Goal: Task Accomplishment & Management: Manage account settings

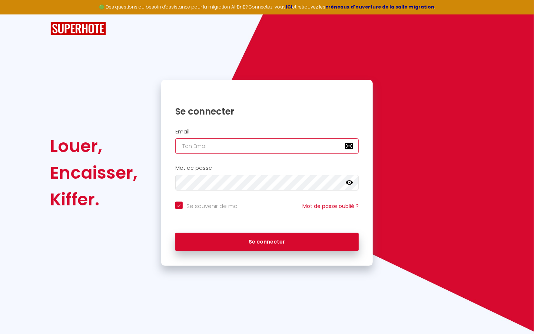
type input "s"
checkbox input "true"
type input "su"
checkbox input "true"
type input "sup"
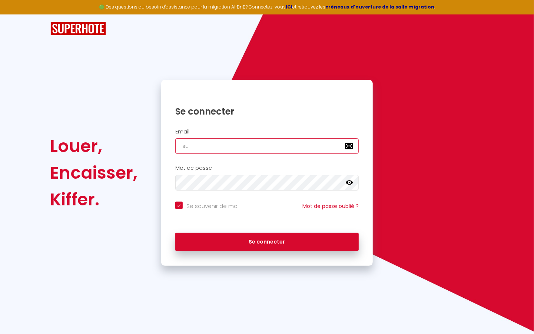
checkbox input "true"
type input "supe"
checkbox input "true"
type input "super"
checkbox input "true"
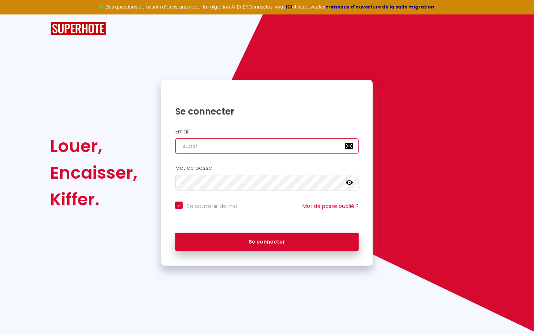
type input "superb"
checkbox input "true"
type input "superbo"
checkbox input "true"
type input "superbor"
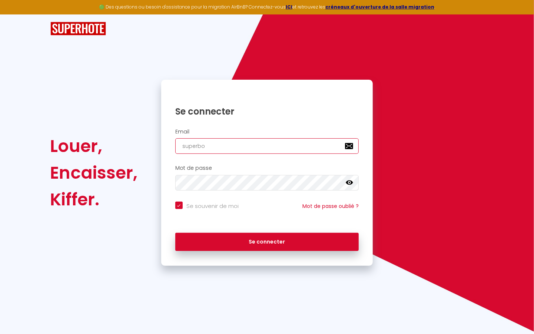
checkbox input "true"
type input "superbord"
checkbox input "true"
type input "superborde"
checkbox input "true"
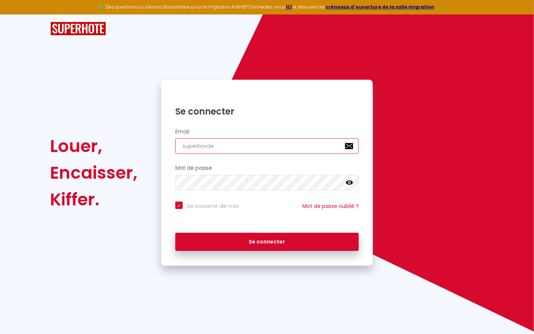
type input "superbordea"
checkbox input "true"
type input "superbordeau"
checkbox input "true"
type input "superbordeaux"
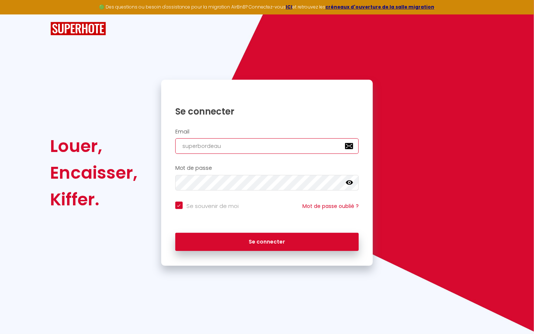
checkbox input "true"
type input "superbordeaux@"
checkbox input "true"
type input "superbordeaux@g"
checkbox input "true"
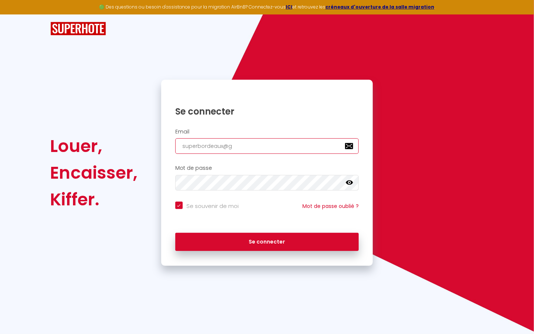
type input "superbordeaux@gm"
checkbox input "true"
type input "superbordeaux@gma"
checkbox input "true"
type input "superbordeaux@gmai"
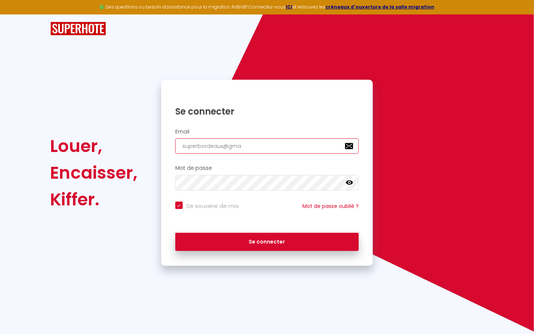
checkbox input "true"
type input "[EMAIL_ADDRESS]"
checkbox input "true"
type input "[EMAIL_ADDRESS]."
checkbox input "true"
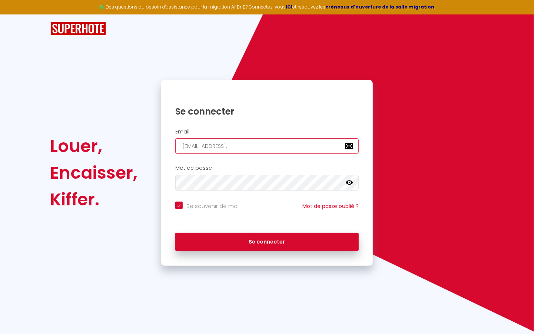
type input "superbordeaux@gmail.c"
checkbox input "true"
type input "[EMAIL_ADDRESS][DOMAIN_NAME]"
checkbox input "true"
type input "[EMAIL_ADDRESS][DOMAIN_NAME]"
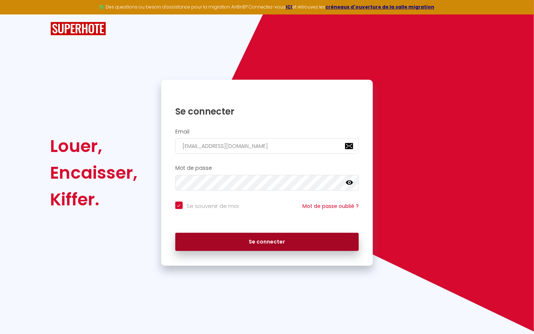
checkbox input "true"
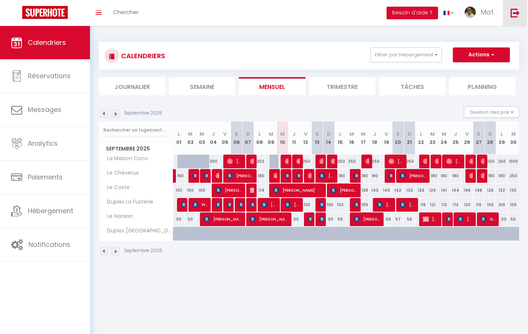
click at [521, 13] on link at bounding box center [515, 13] width 24 height 26
click at [514, 13] on img at bounding box center [515, 12] width 9 height 9
click at [515, 15] on img at bounding box center [515, 12] width 9 height 9
click at [515, 13] on img at bounding box center [515, 12] width 9 height 9
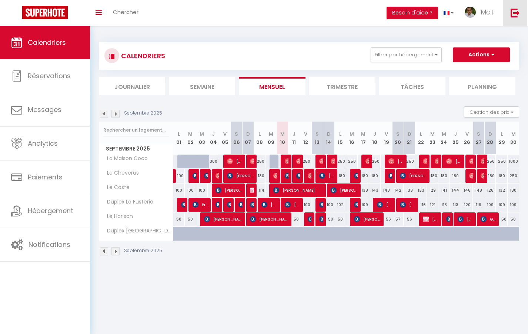
click at [515, 13] on img at bounding box center [515, 12] width 9 height 9
click at [515, 9] on img at bounding box center [515, 12] width 9 height 9
click at [514, 7] on link at bounding box center [515, 13] width 24 height 26
click at [512, 16] on img at bounding box center [515, 12] width 9 height 9
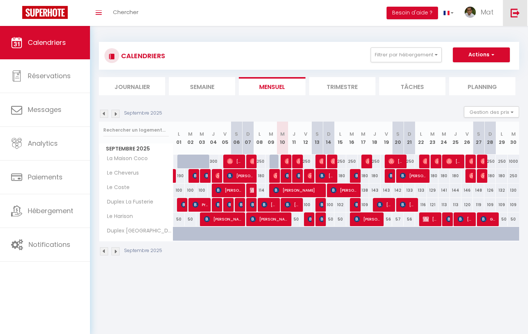
click at [517, 10] on img at bounding box center [515, 12] width 9 height 9
click at [514, 10] on img at bounding box center [515, 12] width 9 height 9
click at [517, 13] on img at bounding box center [515, 12] width 9 height 9
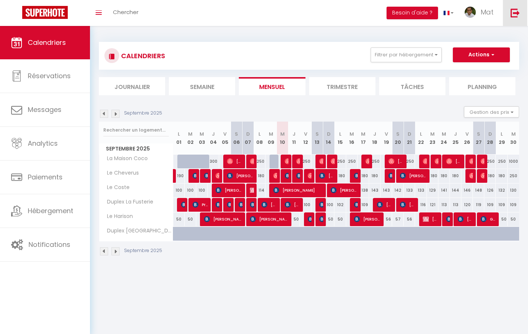
click at [517, 12] on img at bounding box center [515, 12] width 9 height 9
click at [515, 9] on img at bounding box center [515, 12] width 9 height 9
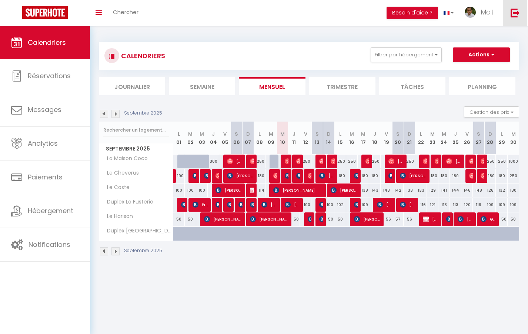
click at [515, 9] on img at bounding box center [515, 12] width 9 height 9
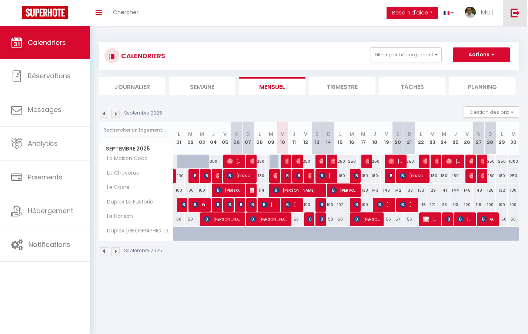
click at [515, 9] on img at bounding box center [515, 12] width 9 height 9
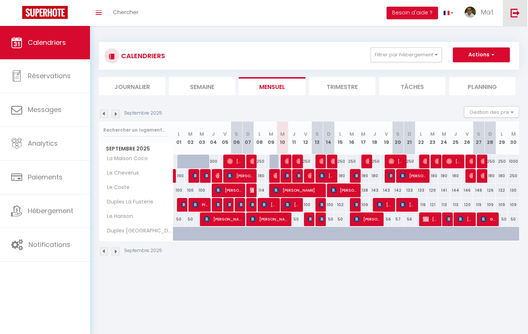
click at [515, 9] on img at bounding box center [515, 12] width 9 height 9
click at [515, 11] on img at bounding box center [515, 12] width 9 height 9
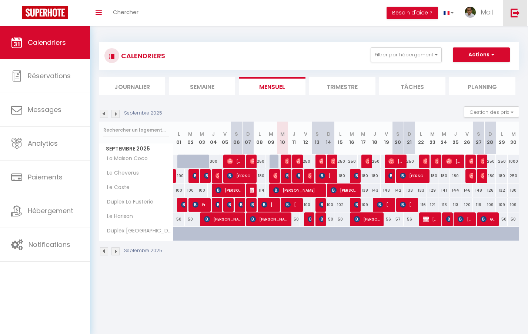
click at [515, 11] on img at bounding box center [515, 12] width 9 height 9
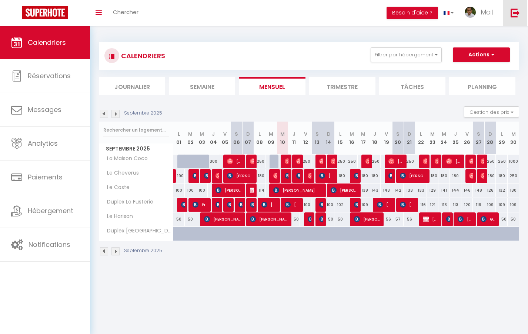
click at [515, 11] on img at bounding box center [515, 12] width 9 height 9
click at [514, 12] on img at bounding box center [515, 12] width 9 height 9
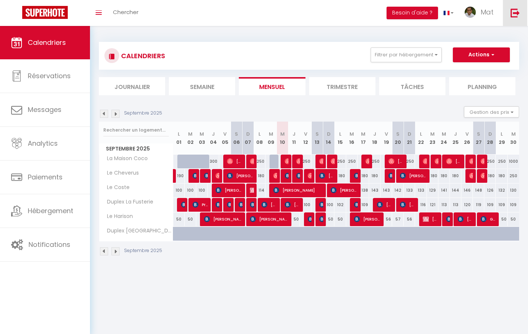
click at [514, 12] on img at bounding box center [515, 12] width 9 height 9
click at [516, 7] on link at bounding box center [515, 13] width 24 height 26
click at [516, 11] on img at bounding box center [515, 12] width 9 height 9
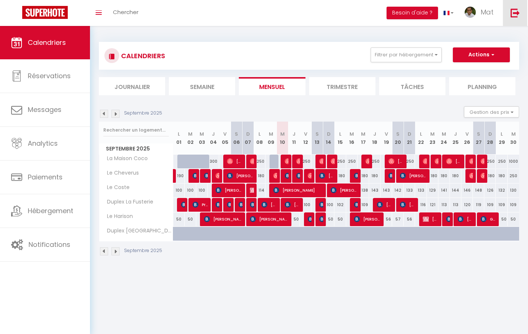
click at [516, 11] on img at bounding box center [515, 12] width 9 height 9
click at [514, 10] on img at bounding box center [515, 12] width 9 height 9
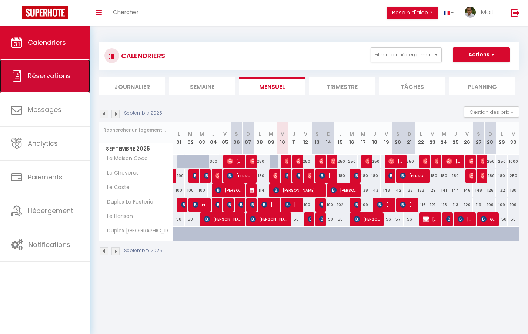
click at [41, 69] on link "Réservations" at bounding box center [45, 75] width 90 height 33
select select "not_cancelled"
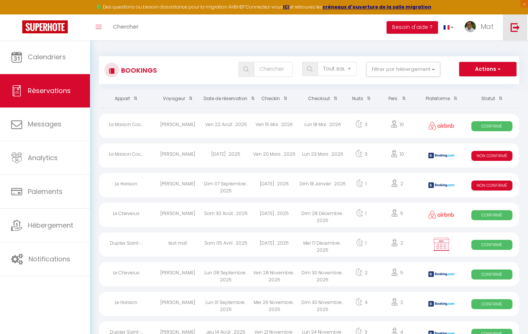
click at [518, 26] on img at bounding box center [515, 27] width 9 height 9
click at [517, 26] on img at bounding box center [515, 27] width 9 height 9
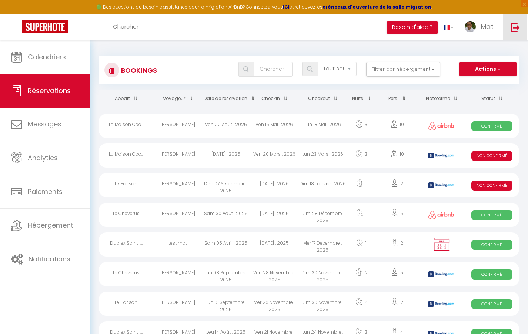
click at [517, 26] on img at bounding box center [515, 27] width 9 height 9
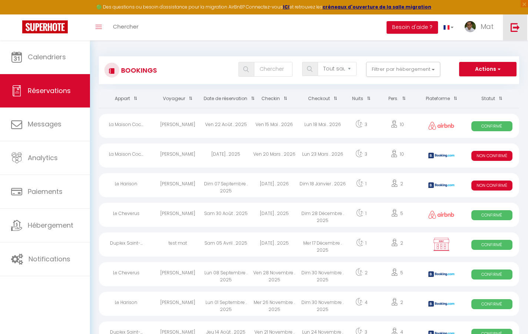
click at [517, 26] on img at bounding box center [515, 27] width 9 height 9
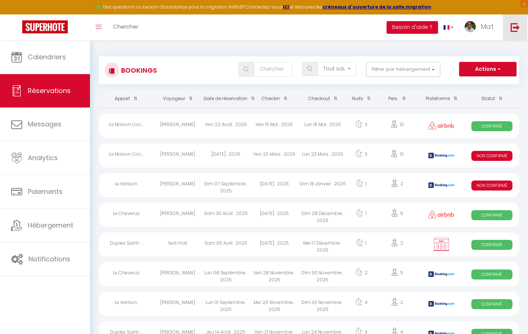
click at [517, 26] on img at bounding box center [515, 27] width 9 height 9
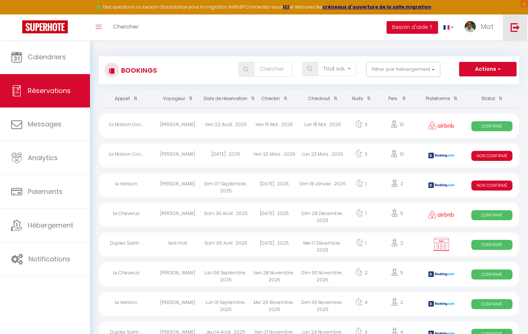
click at [517, 26] on img at bounding box center [515, 27] width 9 height 9
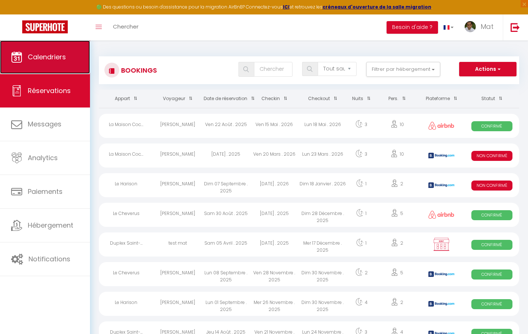
click at [54, 52] on span "Calendriers" at bounding box center [47, 56] width 38 height 9
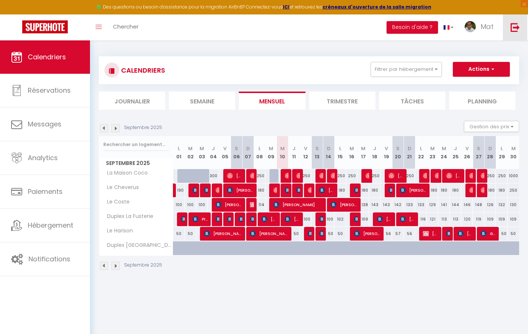
click at [518, 25] on img at bounding box center [515, 27] width 9 height 9
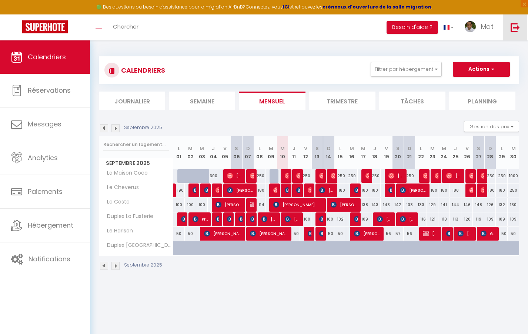
click at [518, 25] on img at bounding box center [515, 27] width 9 height 9
click at [526, 3] on span "×" at bounding box center [524, 3] width 7 height 7
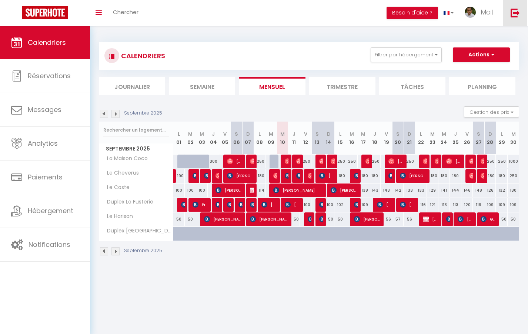
click at [517, 11] on img at bounding box center [515, 12] width 9 height 9
click at [515, 12] on img at bounding box center [515, 12] width 9 height 9
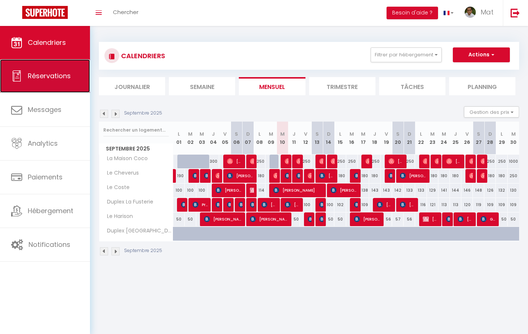
click at [47, 77] on span "Réservations" at bounding box center [49, 75] width 43 height 9
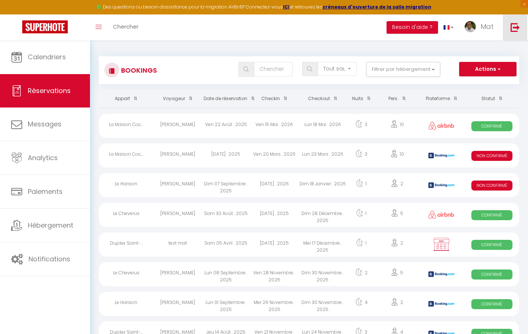
click at [515, 27] on img at bounding box center [515, 27] width 9 height 9
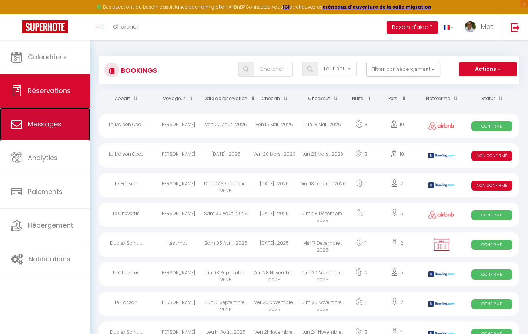
click at [39, 125] on span "Messages" at bounding box center [45, 123] width 34 height 9
select select "message"
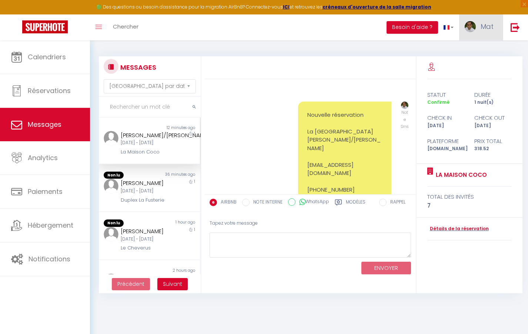
scroll to position [3583, 0]
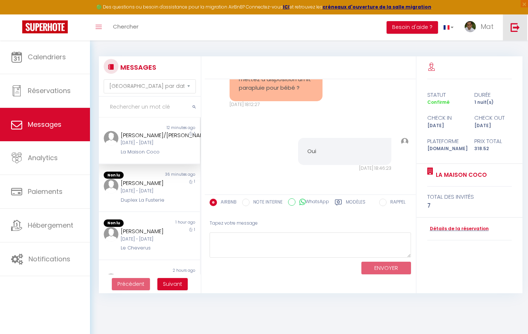
click at [515, 27] on img at bounding box center [515, 27] width 9 height 9
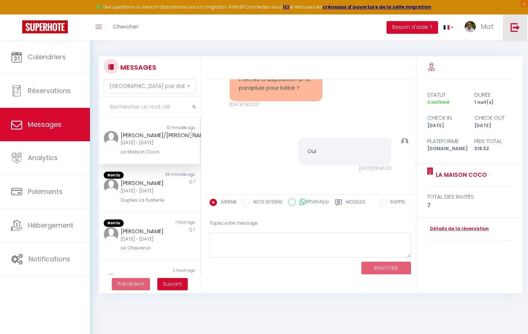
click at [515, 27] on img at bounding box center [515, 27] width 9 height 9
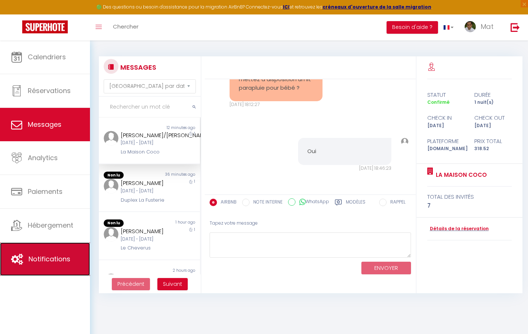
click at [49, 261] on span "Notifications" at bounding box center [50, 258] width 42 height 9
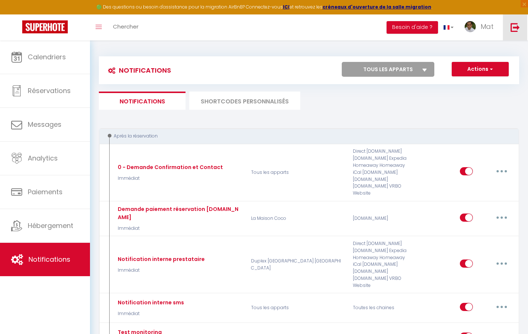
click at [519, 20] on link at bounding box center [515, 27] width 24 height 26
click at [514, 26] on img at bounding box center [515, 27] width 9 height 9
drag, startPoint x: 515, startPoint y: 25, endPoint x: 517, endPoint y: 21, distance: 4.5
click at [515, 24] on img at bounding box center [515, 27] width 9 height 9
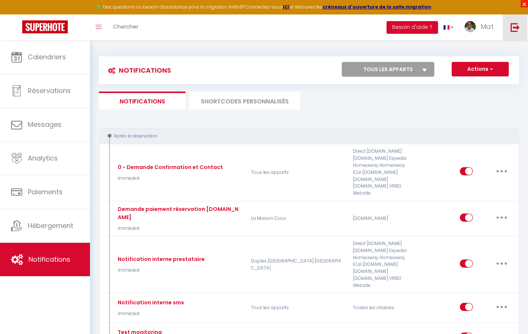
drag, startPoint x: 524, startPoint y: 4, endPoint x: 523, endPoint y: 11, distance: 6.5
click at [524, 4] on span "×" at bounding box center [524, 3] width 7 height 7
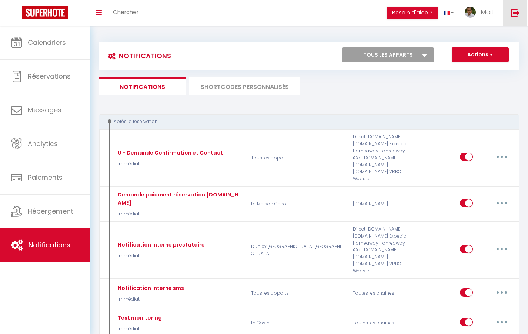
click at [518, 12] on img at bounding box center [515, 12] width 9 height 9
